Goal: Information Seeking & Learning: Learn about a topic

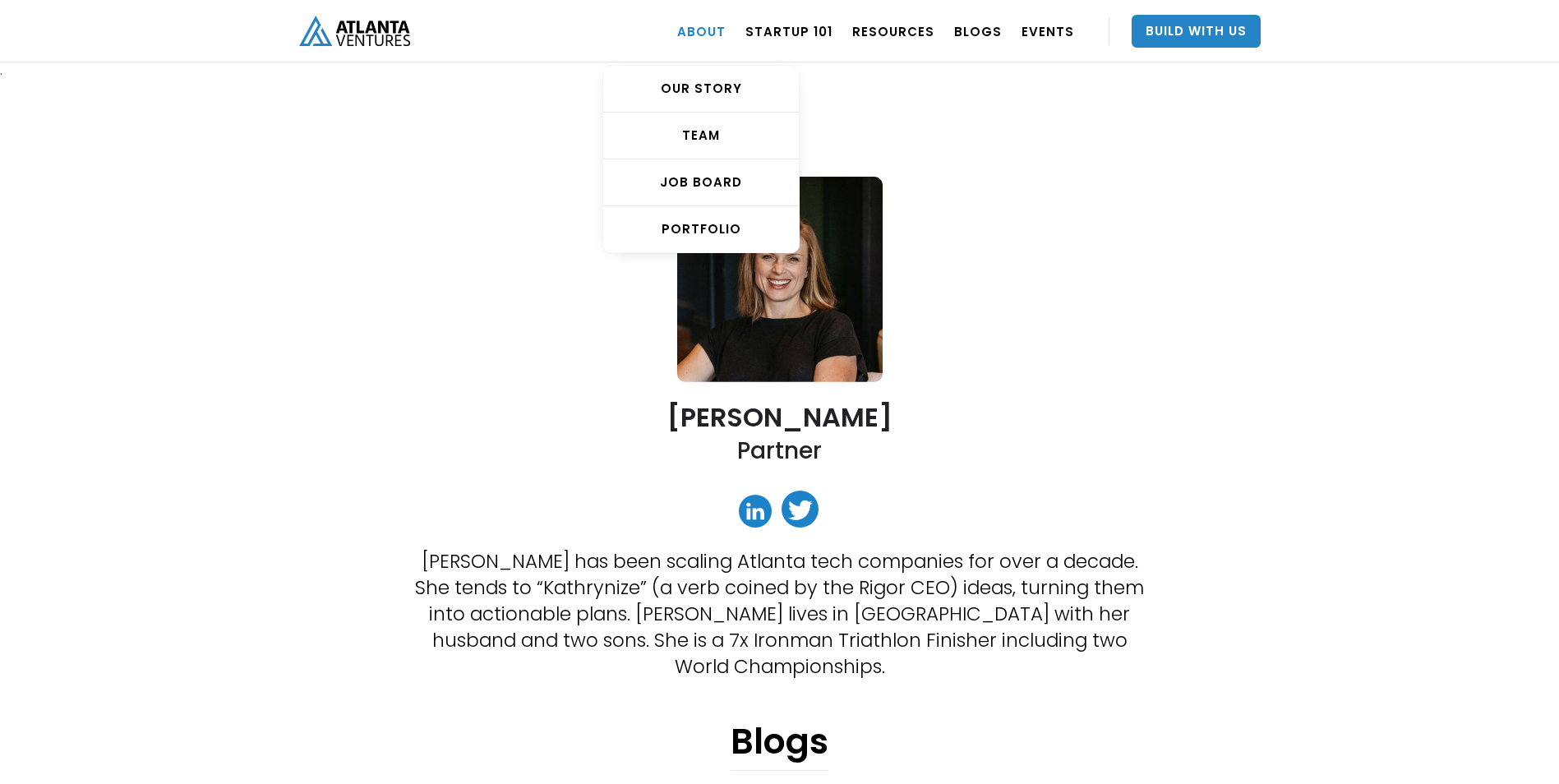
click at [726, 32] on link "ABOUT" at bounding box center [701, 31] width 49 height 46
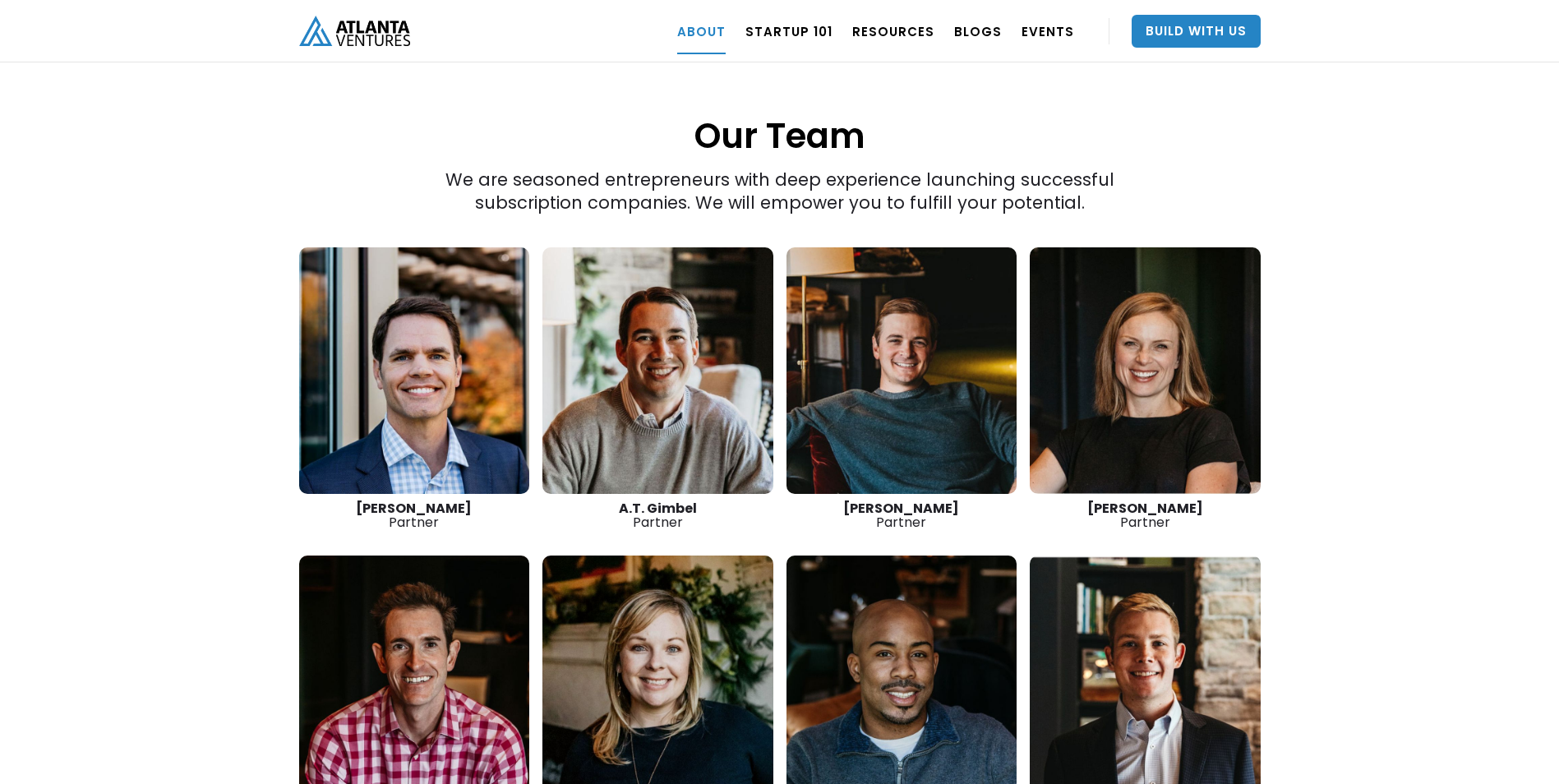
scroll to position [2300, 0]
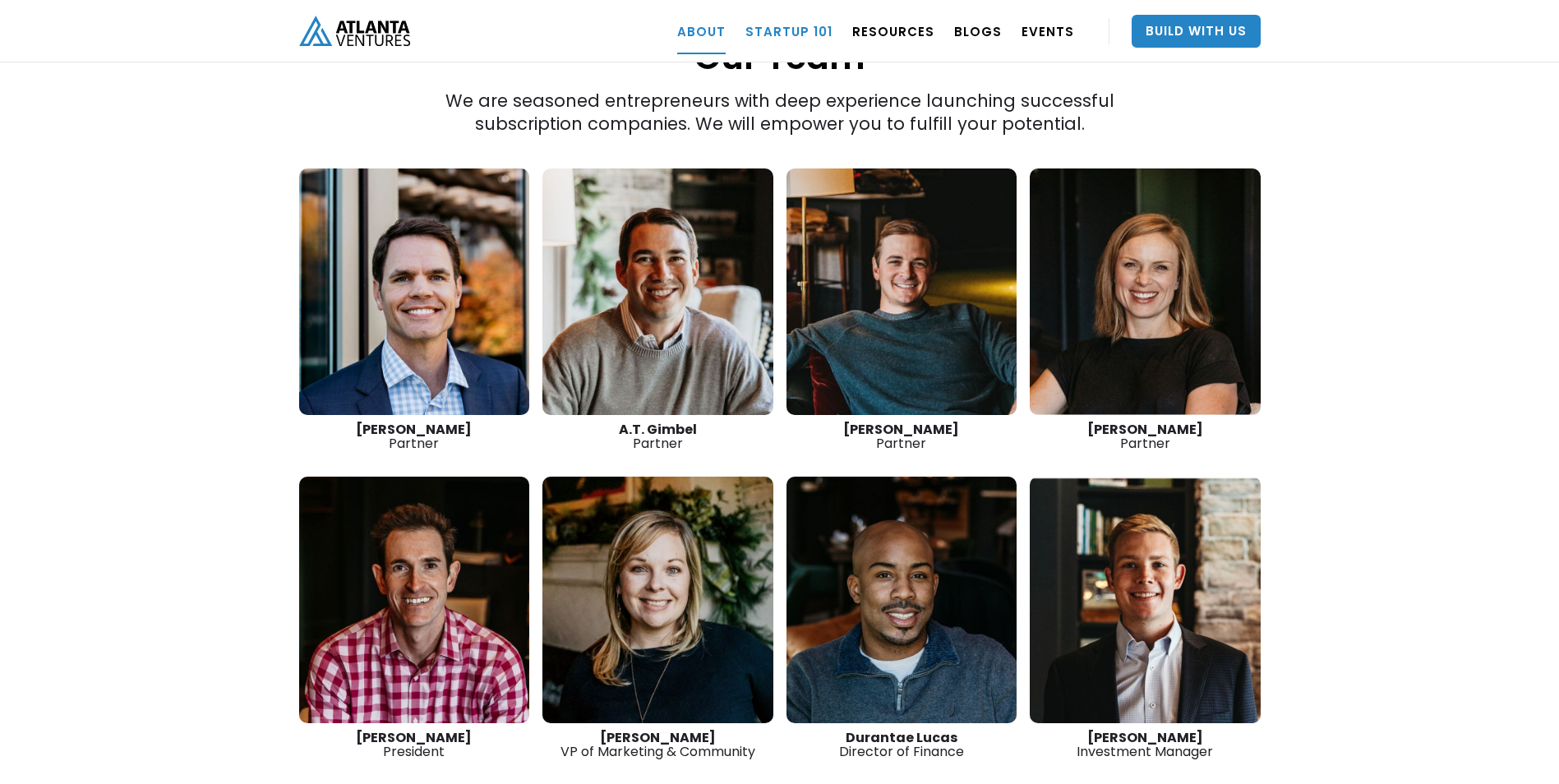
click at [788, 19] on link "Startup 101" at bounding box center [789, 31] width 87 height 46
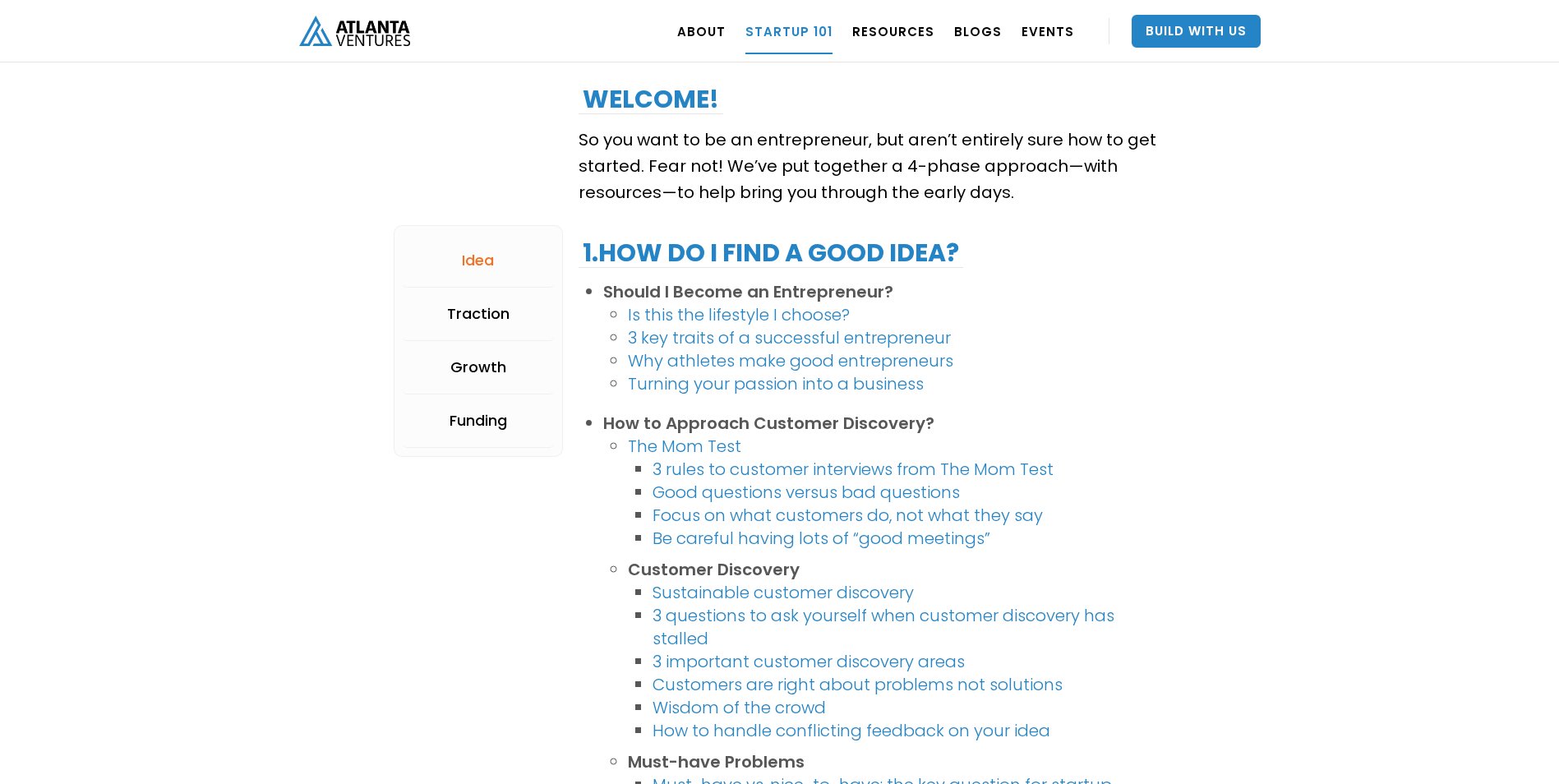
scroll to position [246, 0]
